Goal: Task Accomplishment & Management: Manage account settings

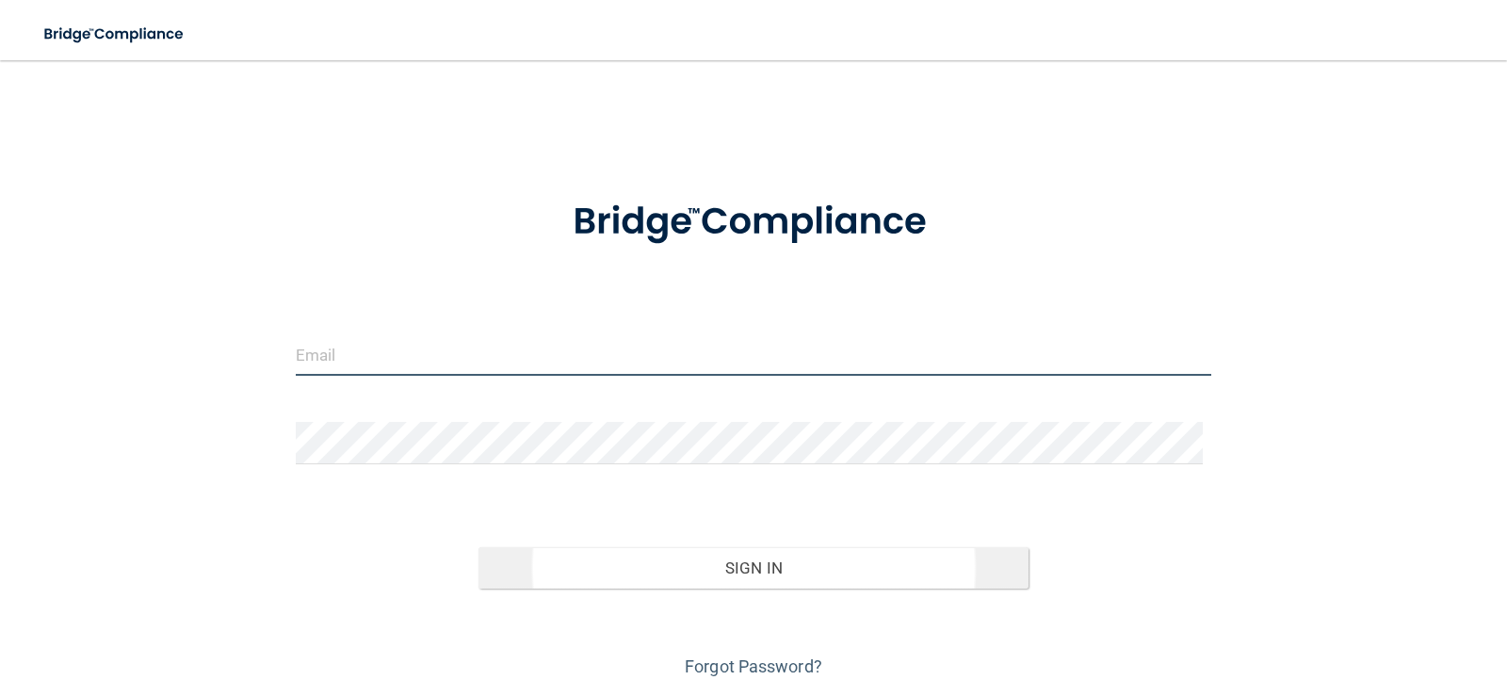
type input "[EMAIL_ADDRESS][DOMAIN_NAME]"
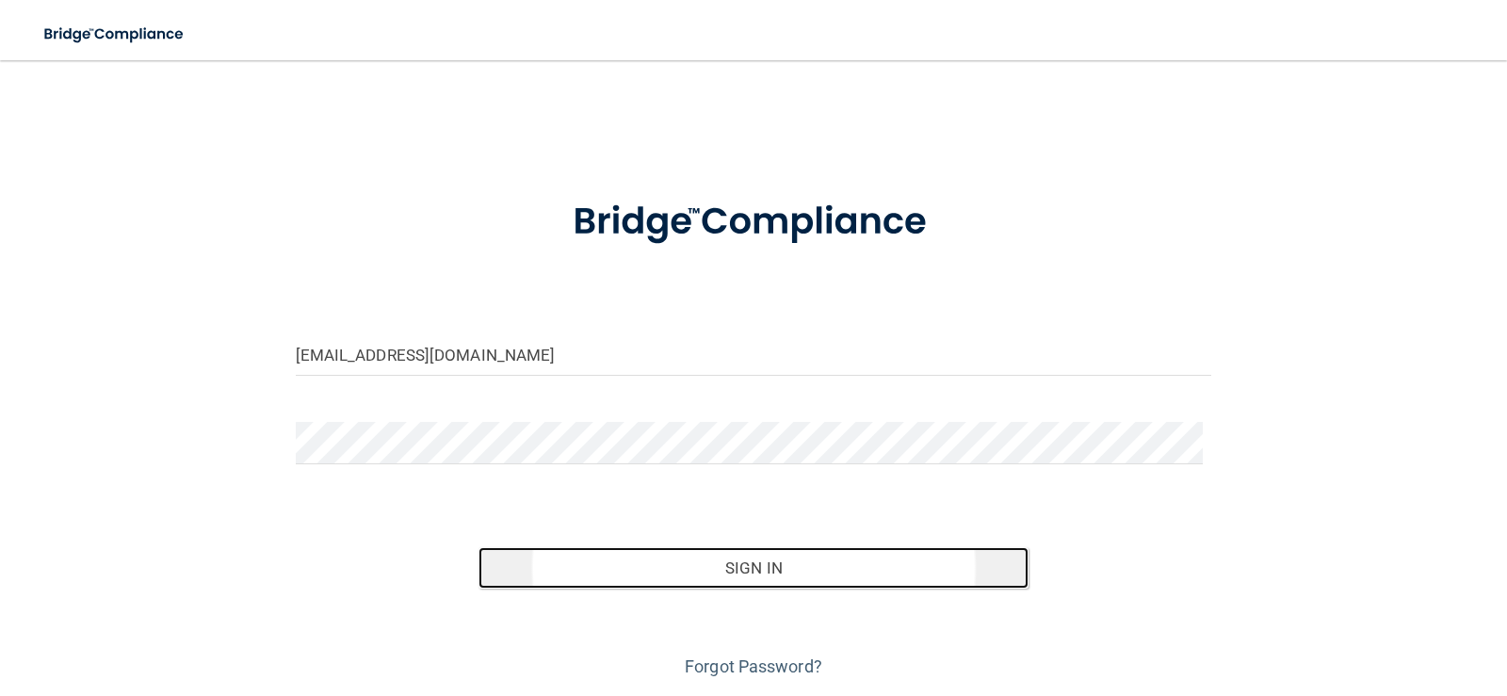
click at [839, 564] on button "Sign In" at bounding box center [753, 567] width 550 height 41
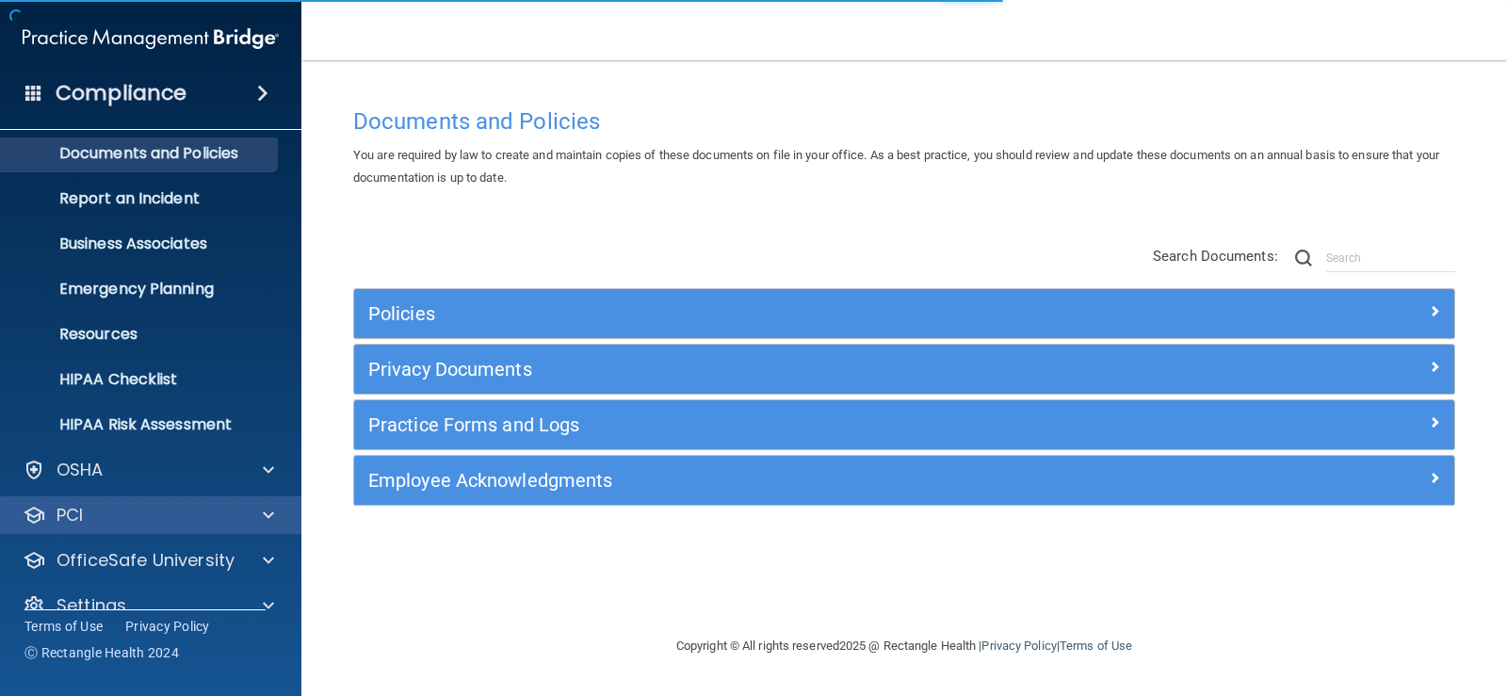
scroll to position [86, 0]
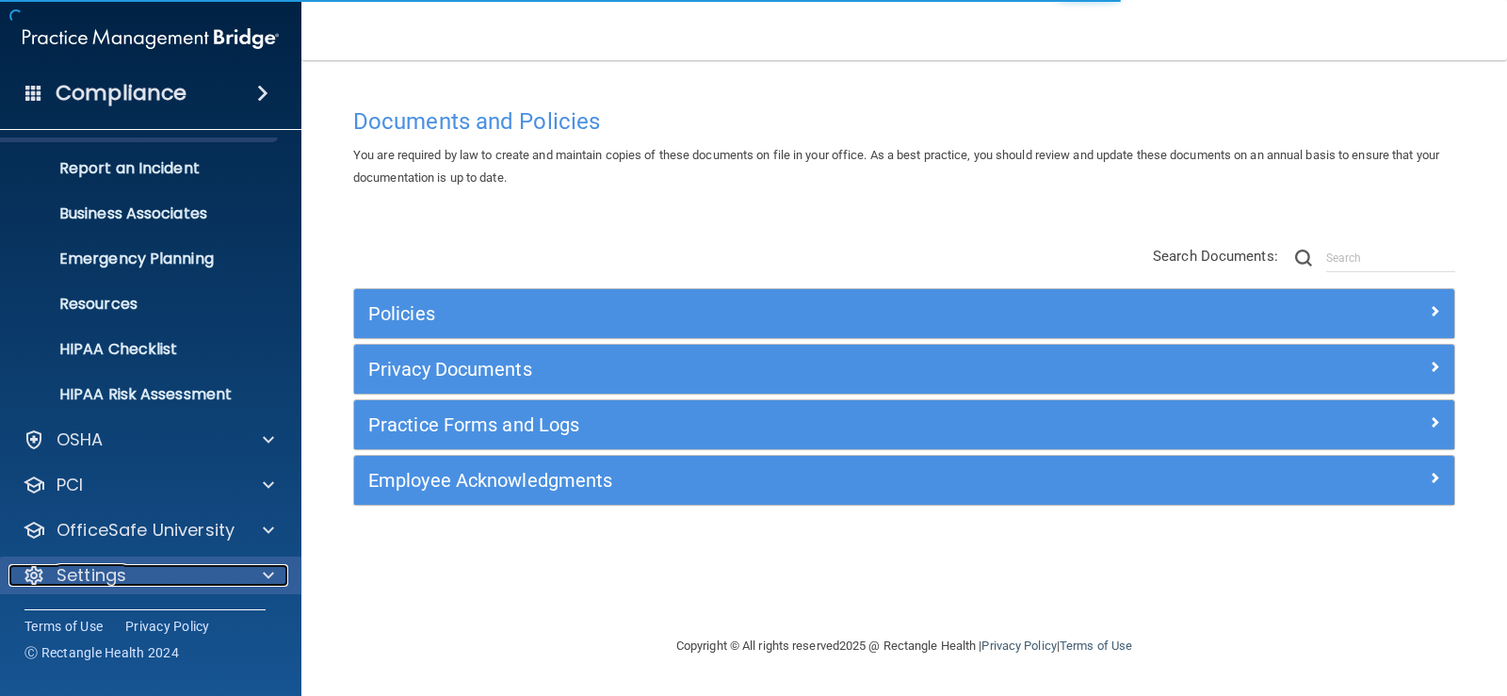
click at [142, 579] on div "Settings" at bounding box center [125, 575] width 234 height 23
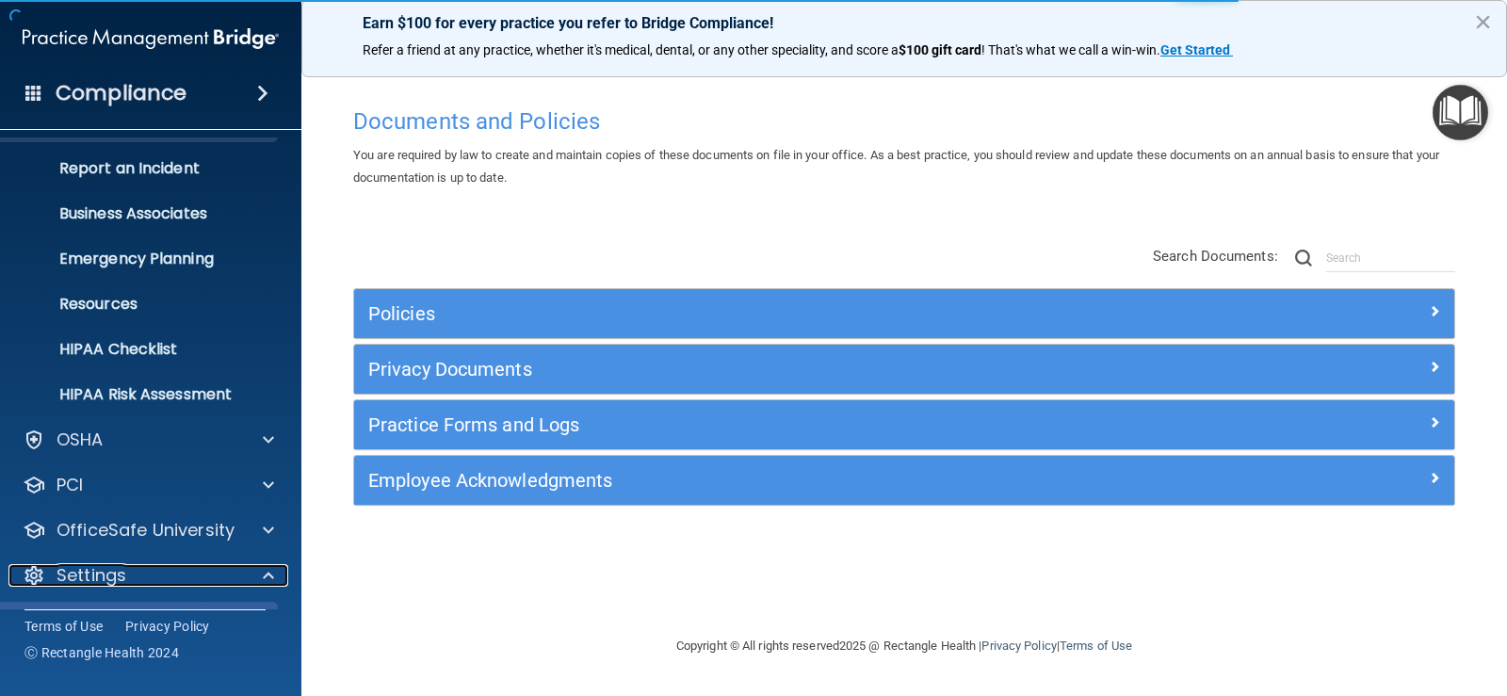
scroll to position [267, 0]
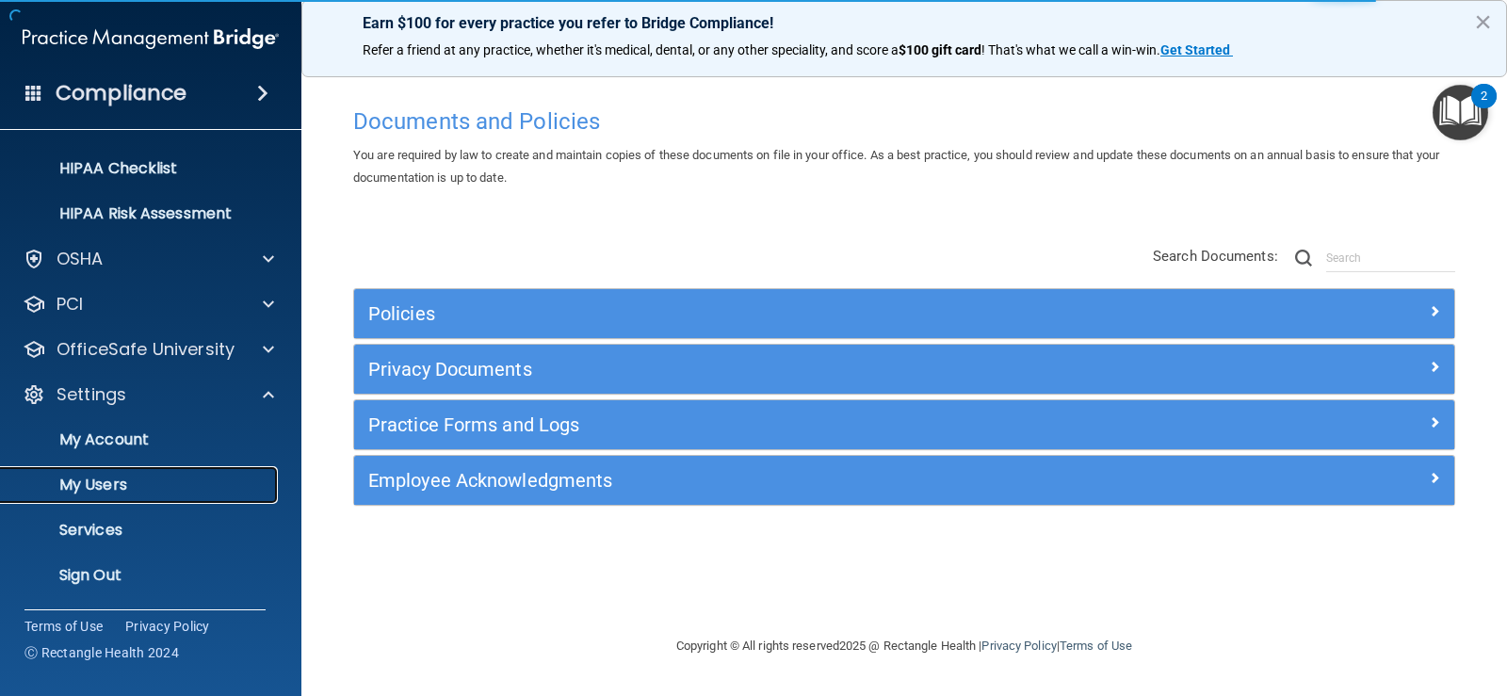
click at [150, 497] on link "My Users" at bounding box center [129, 485] width 297 height 38
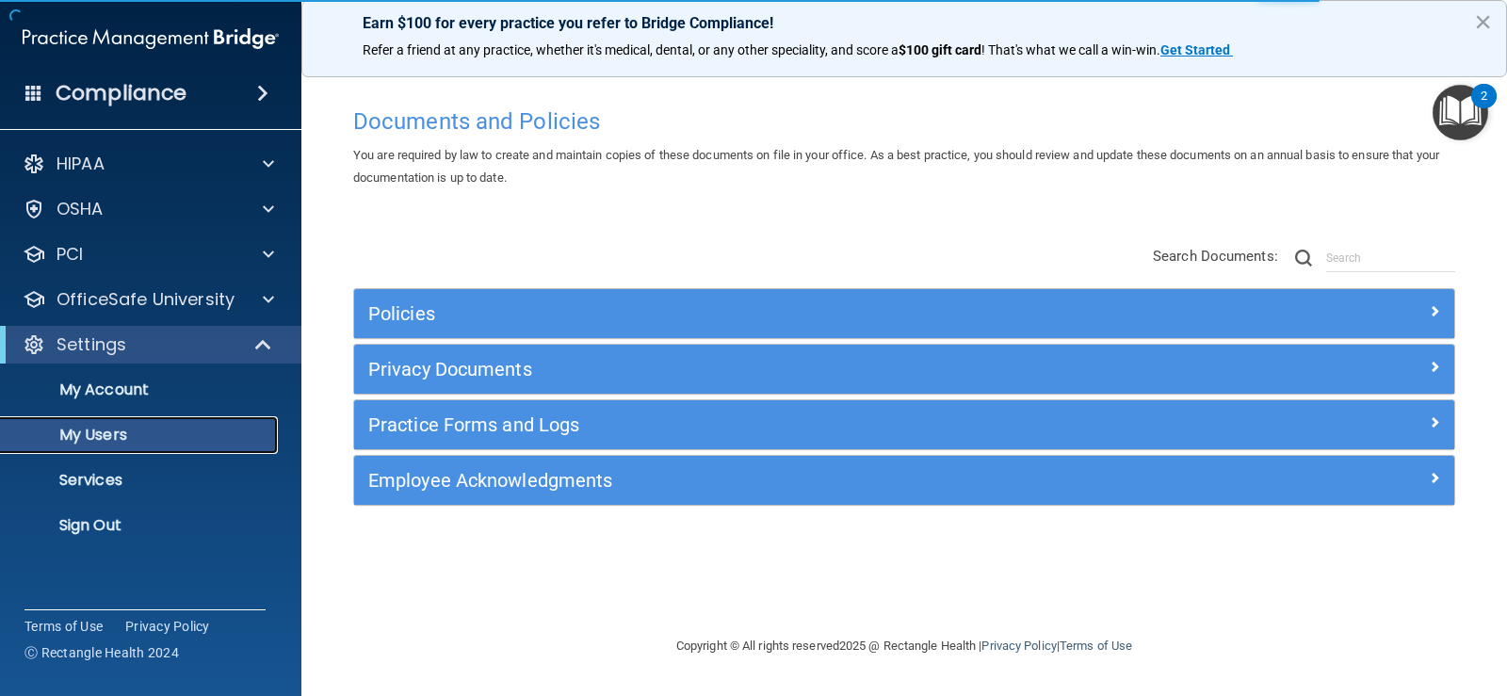
select select "20"
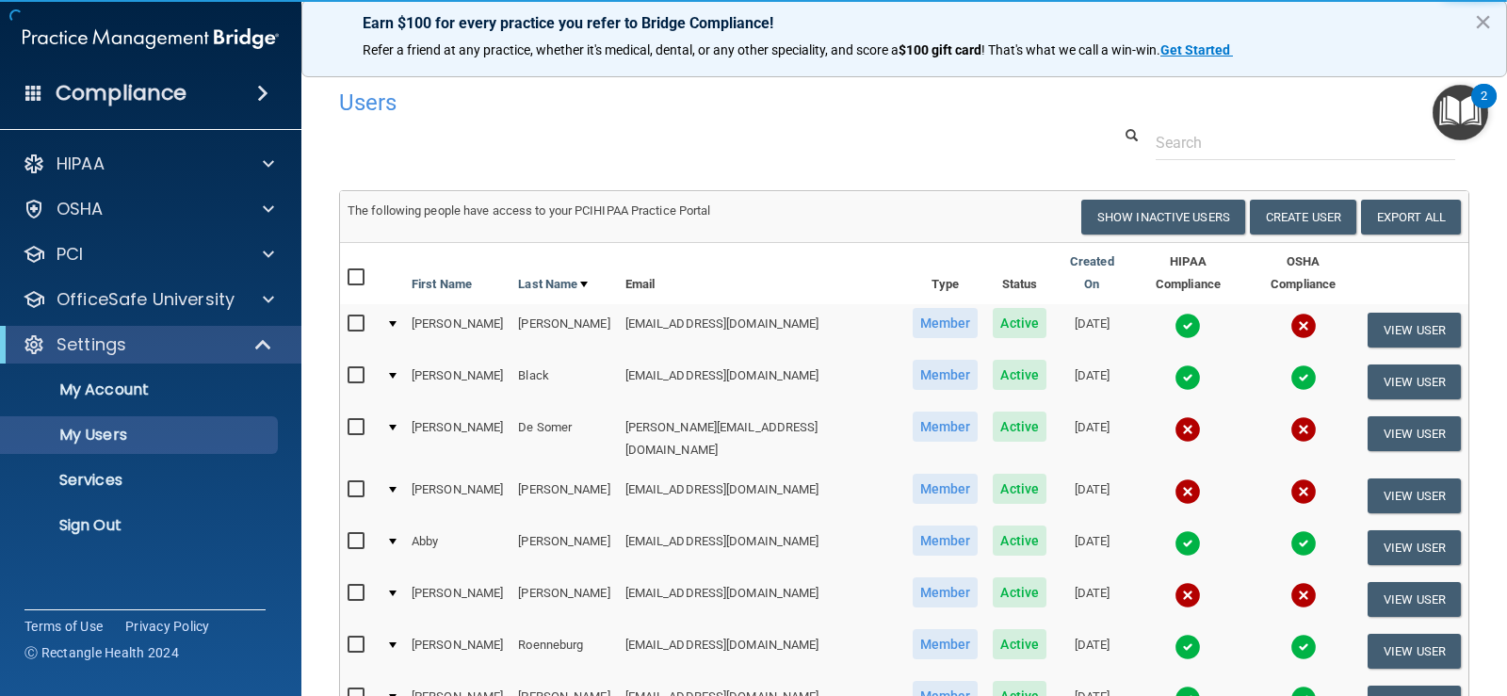
click at [359, 534] on input "checkbox" at bounding box center [359, 541] width 22 height 15
checkbox input "true"
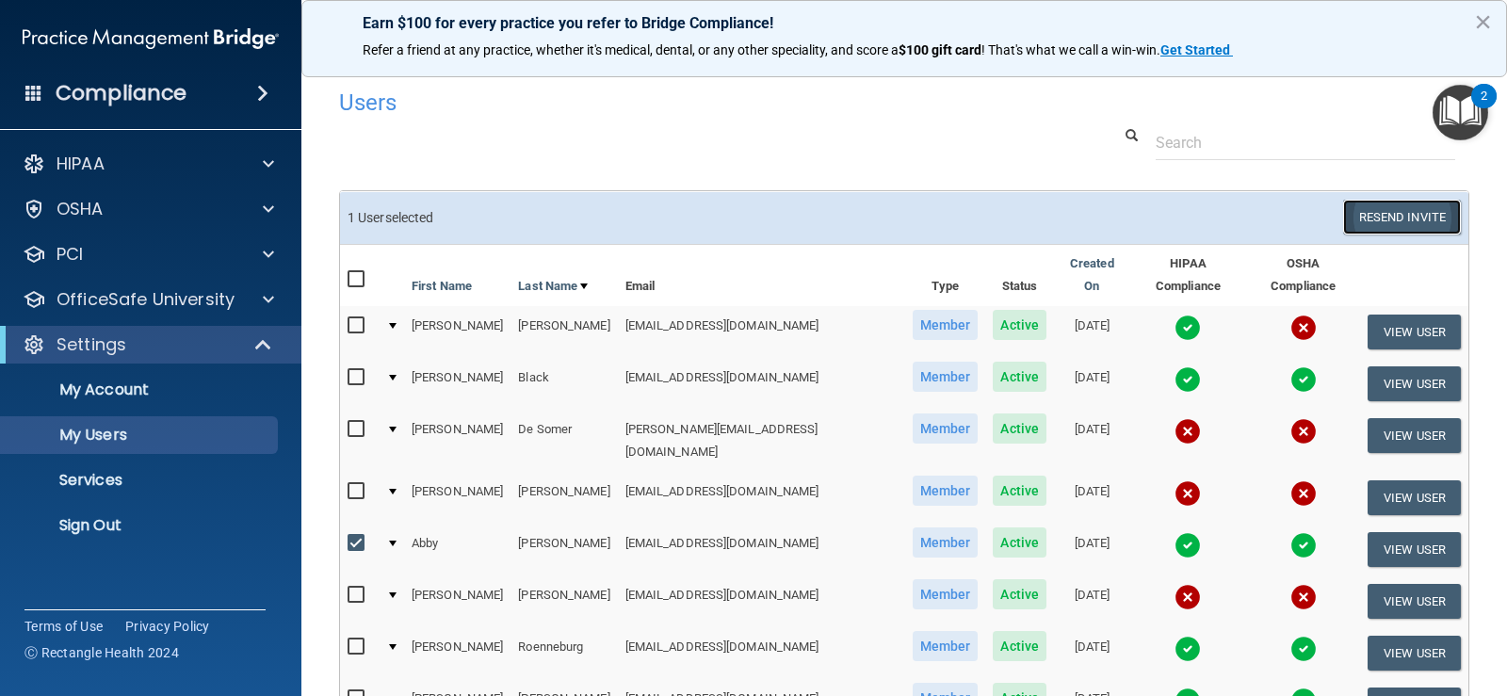
click at [1402, 217] on button "Resend Invite" at bounding box center [1402, 217] width 118 height 35
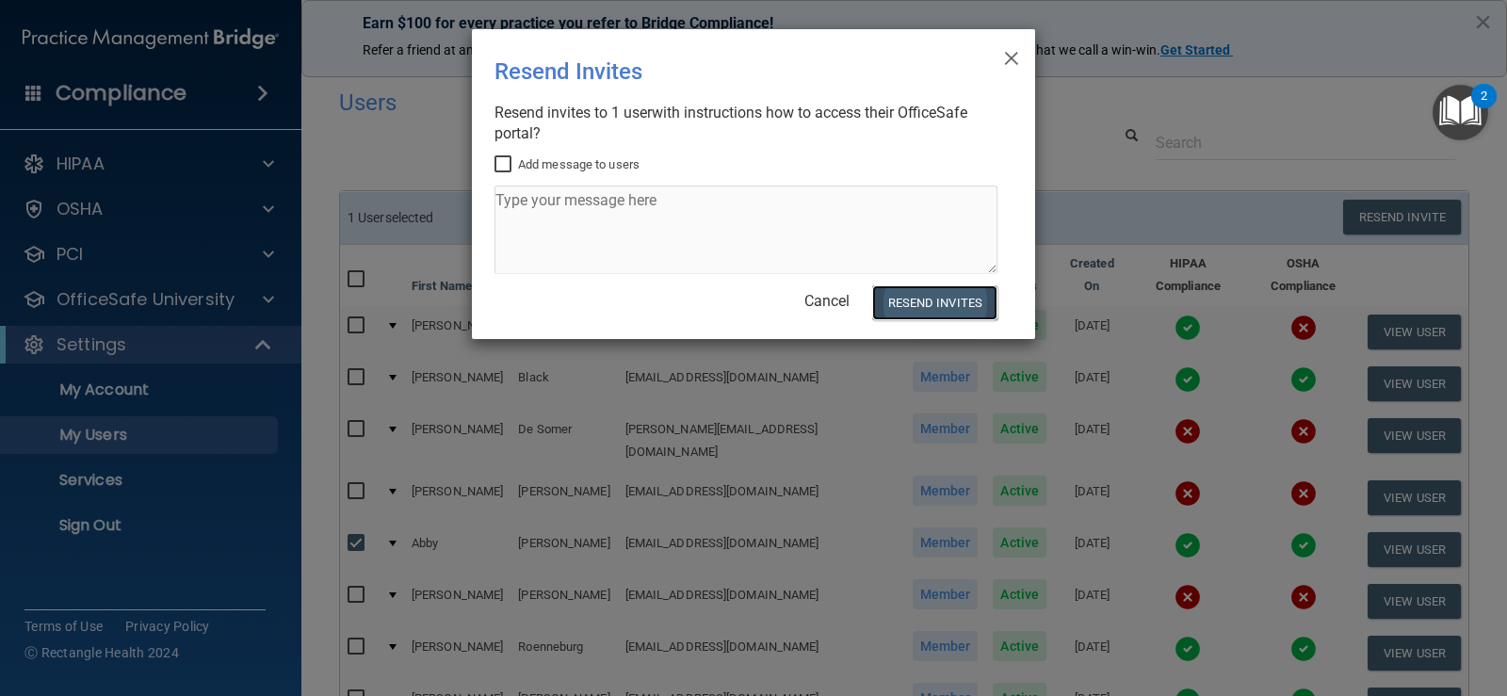
click at [945, 303] on button "Resend Invites" at bounding box center [934, 302] width 125 height 35
click at [1006, 54] on span "×" at bounding box center [1011, 56] width 17 height 38
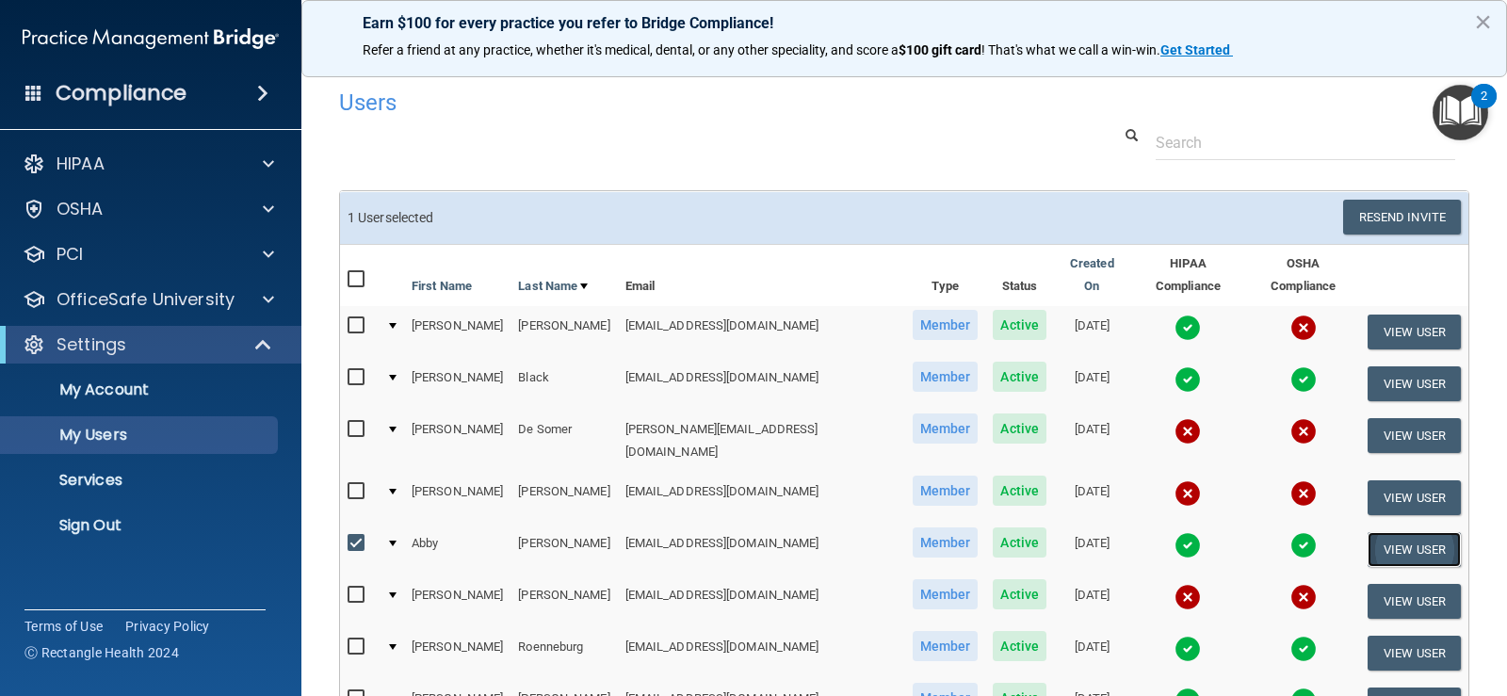
click at [1410, 537] on button "View User" at bounding box center [1413, 549] width 93 height 35
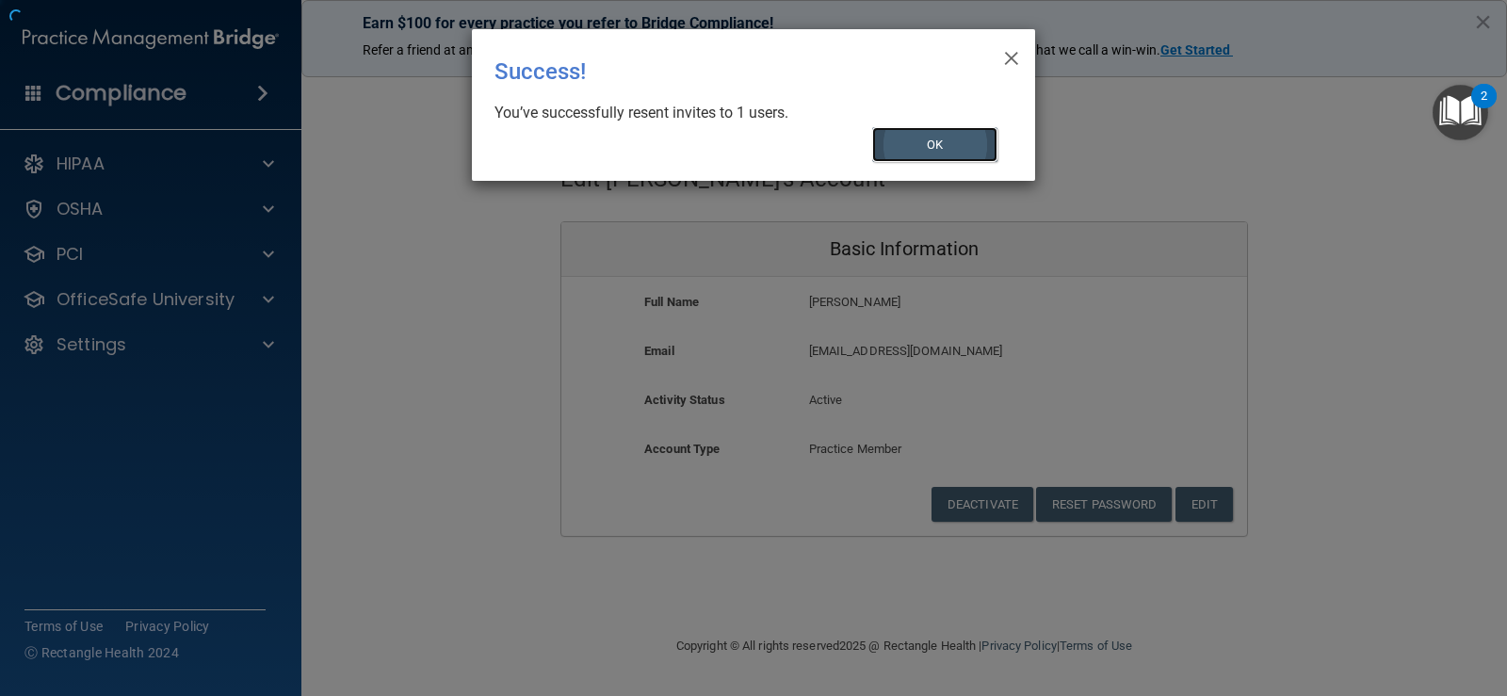
click at [937, 151] on button "OK" at bounding box center [935, 144] width 126 height 35
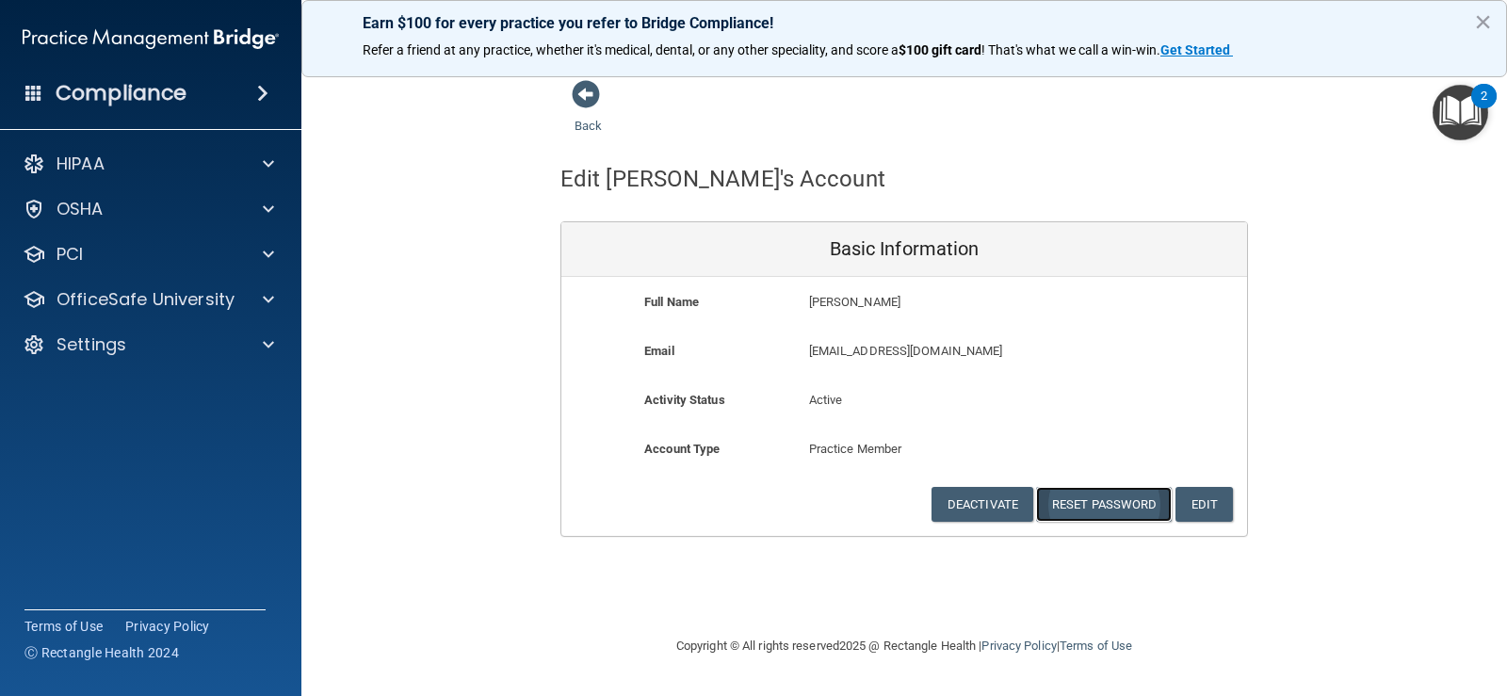
click at [1093, 512] on button "Reset Password" at bounding box center [1104, 504] width 136 height 35
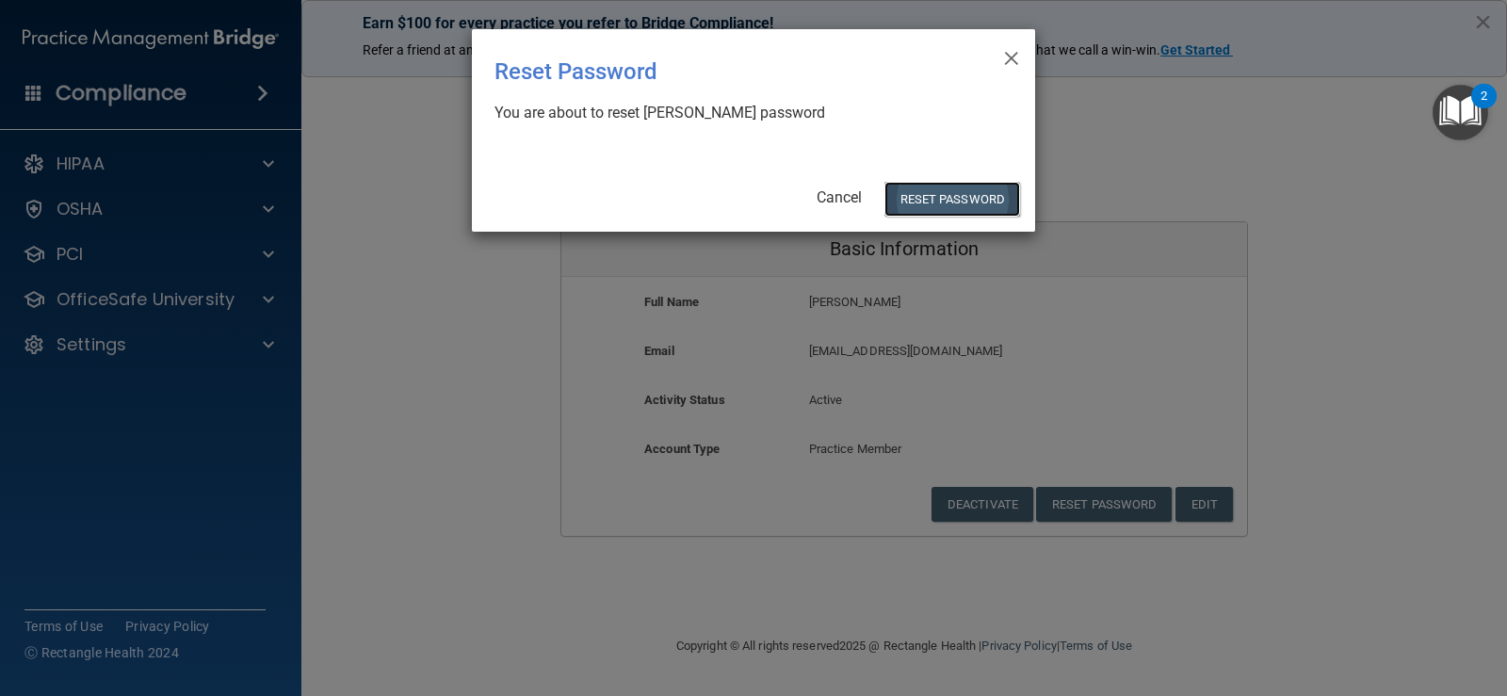
click at [957, 200] on button "Reset Password" at bounding box center [952, 199] width 136 height 35
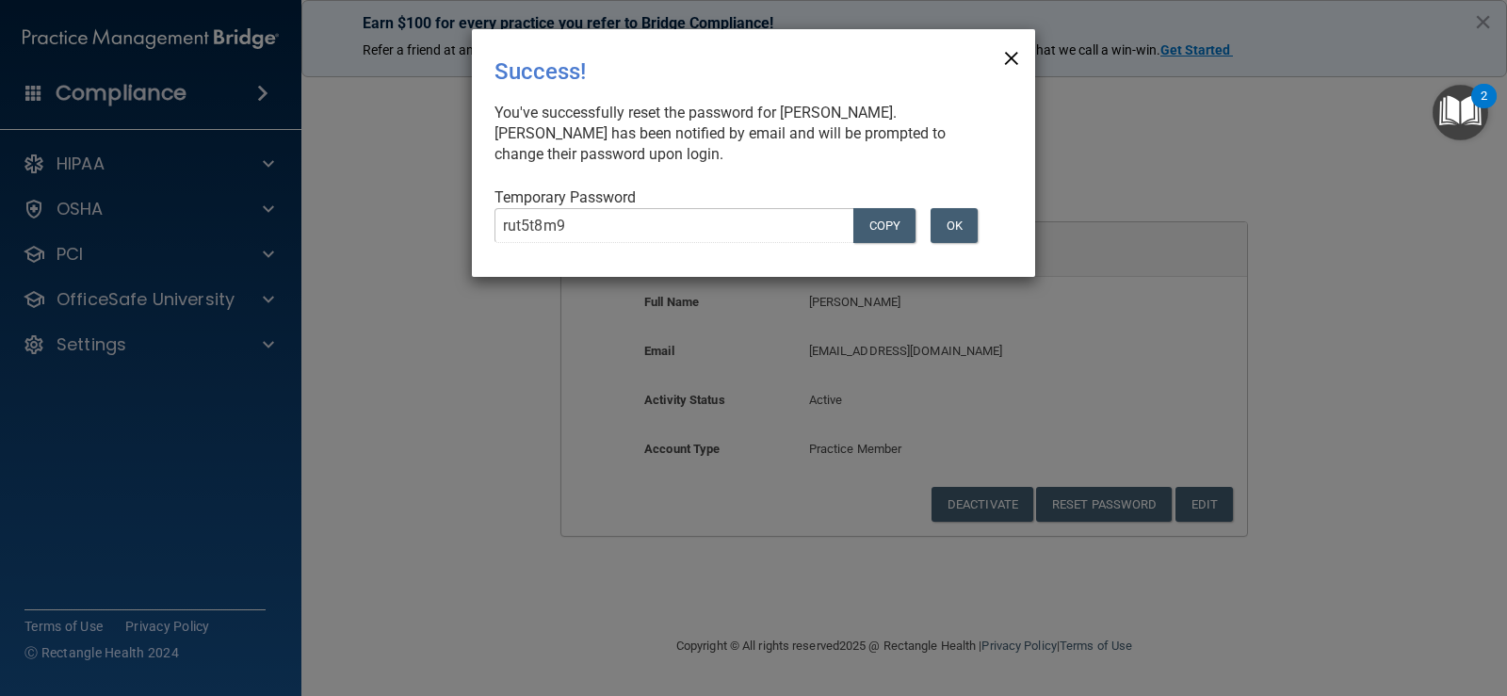
click at [1010, 51] on span "×" at bounding box center [1011, 56] width 17 height 38
